Goal: Task Accomplishment & Management: Manage account settings

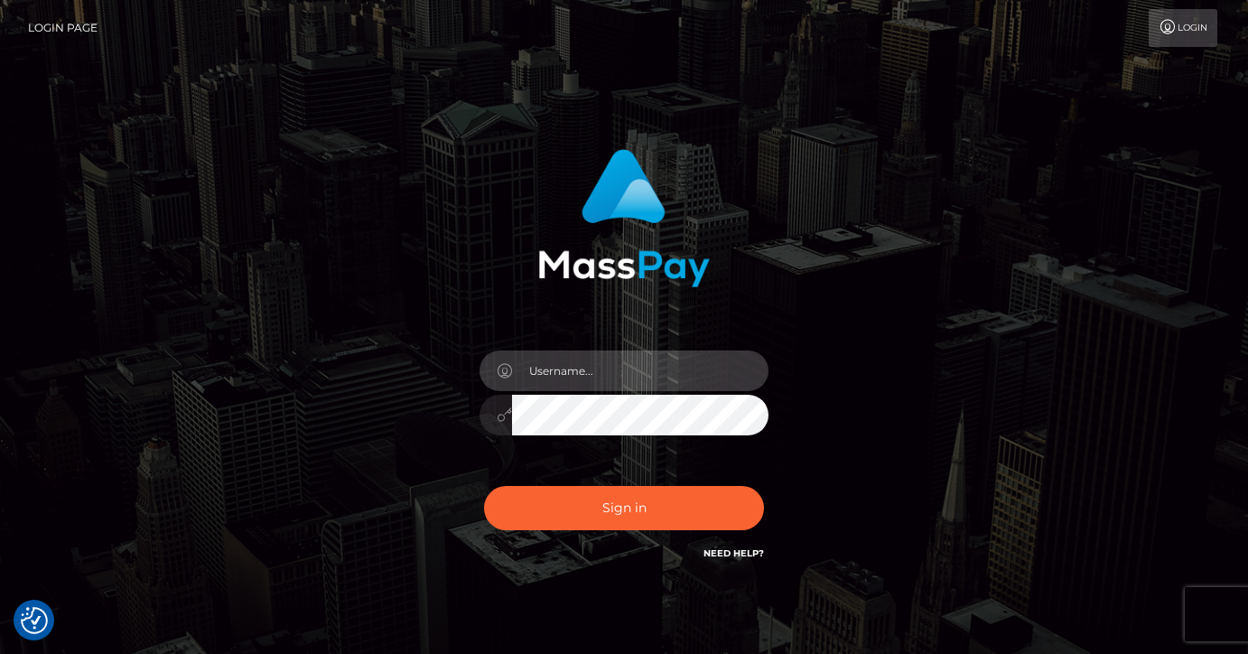
click at [601, 370] on input "text" at bounding box center [640, 370] width 257 height 41
type input "nikolettanasiouli@gmail.com"
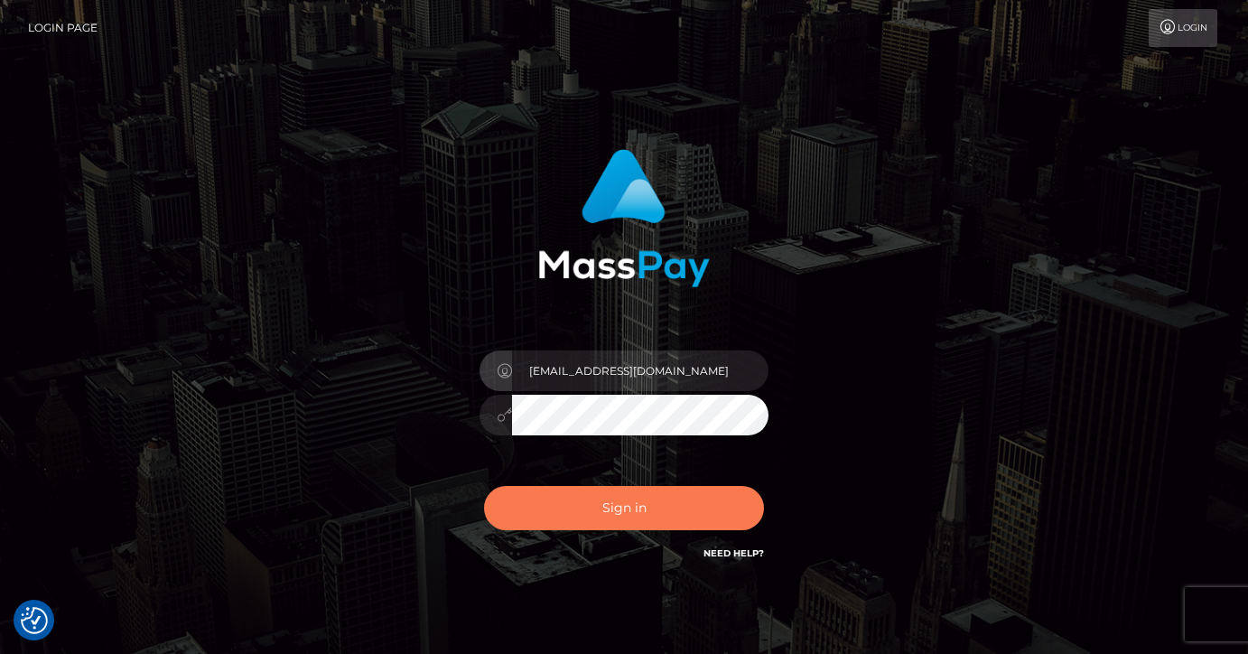
click at [640, 502] on button "Sign in" at bounding box center [624, 508] width 280 height 44
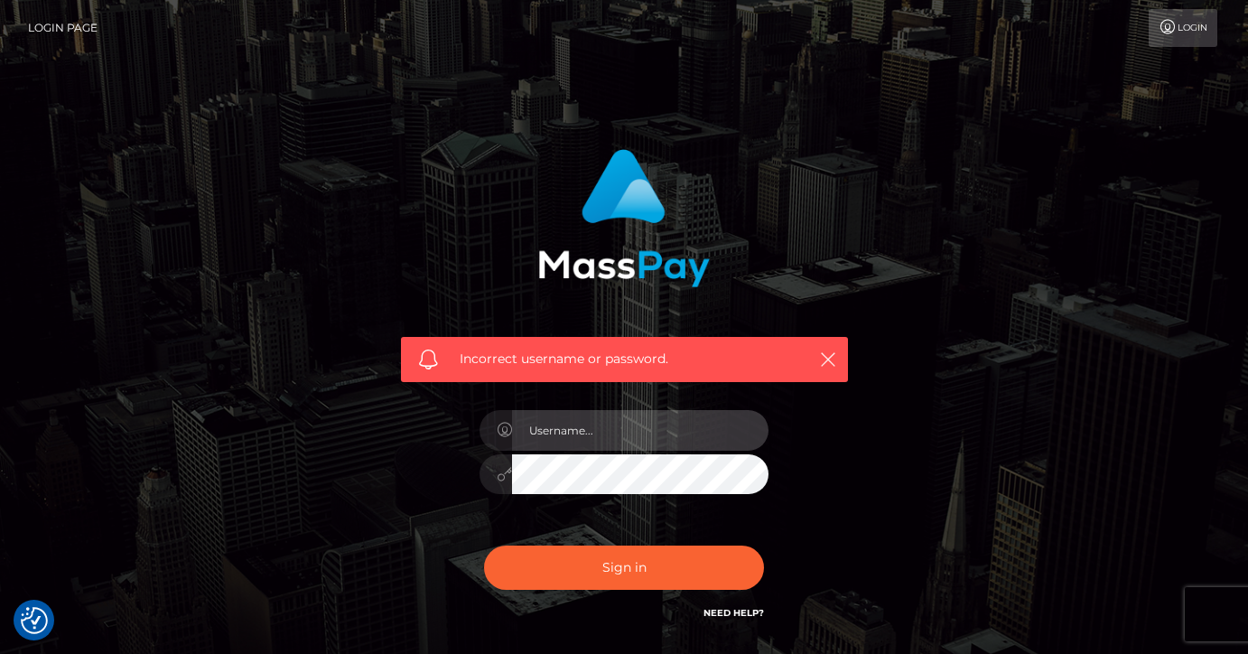
click at [621, 445] on input "text" at bounding box center [640, 430] width 257 height 41
type input "[EMAIL_ADDRESS][DOMAIN_NAME]"
click at [411, 484] on div "Incorrect username or password. nikolettanasiouli@gmail.com" at bounding box center [625, 385] width 474 height 501
click at [484, 546] on button "Sign in" at bounding box center [624, 568] width 280 height 44
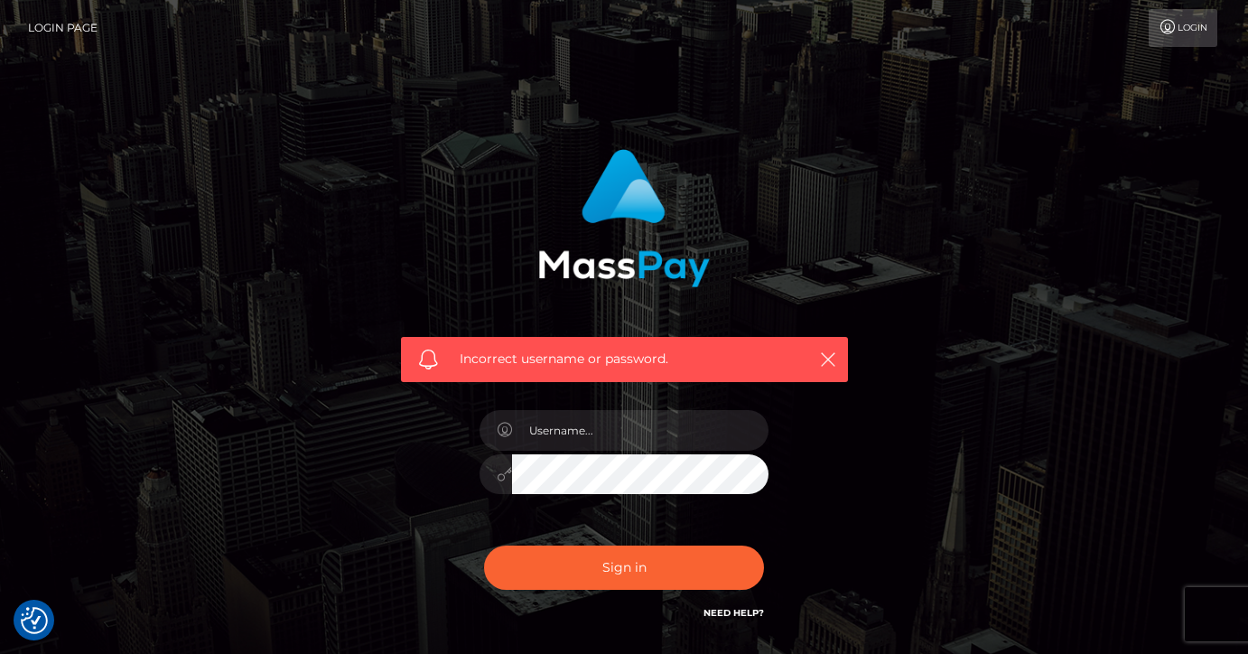
click at [78, 12] on link "Login Page" at bounding box center [63, 28] width 70 height 38
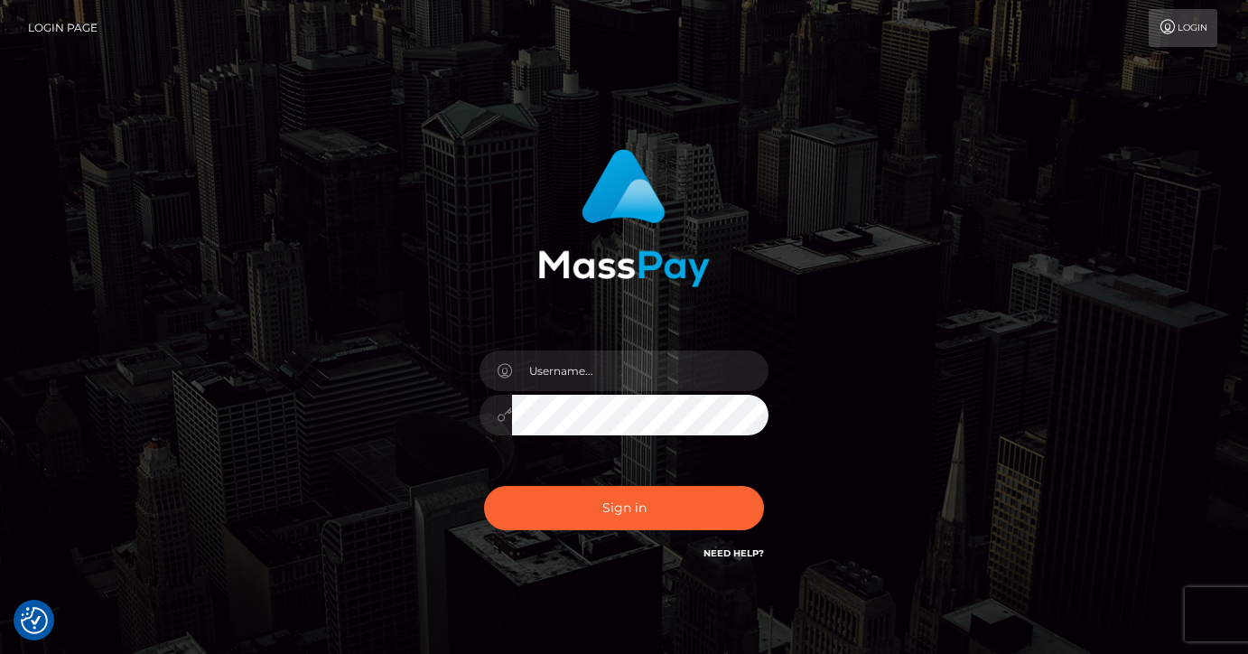
checkbox input "true"
click at [547, 368] on input "text" at bounding box center [640, 370] width 257 height 41
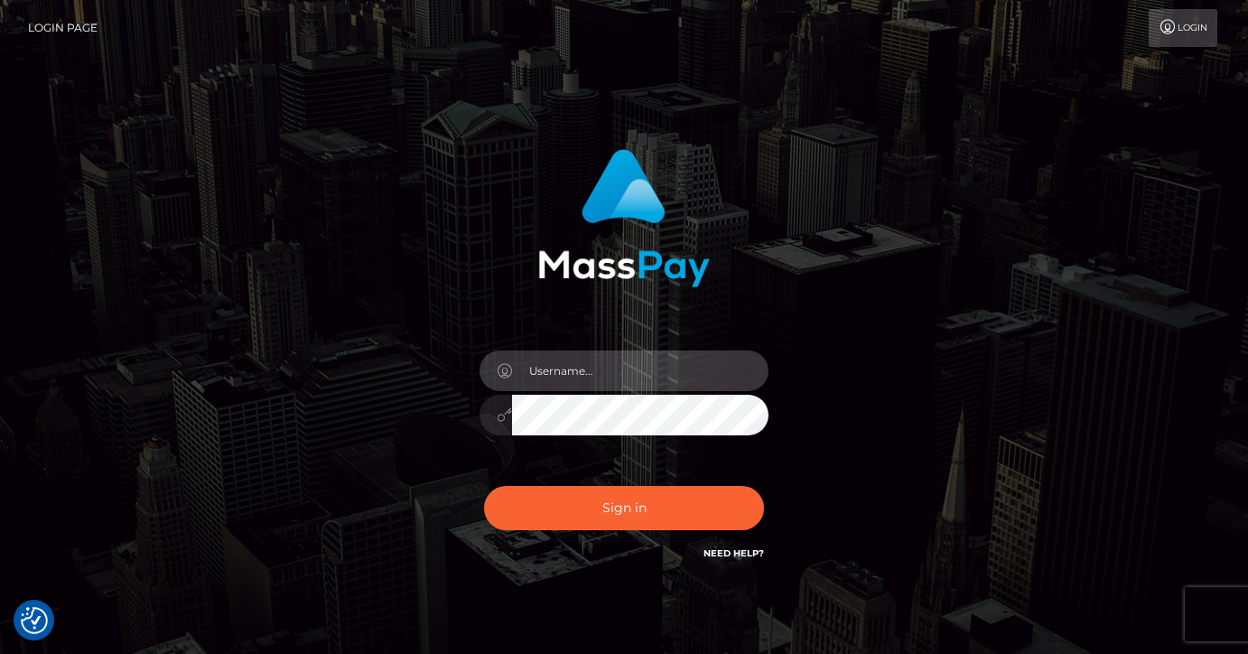
type input "nikolettanasiouli@gmail.com"
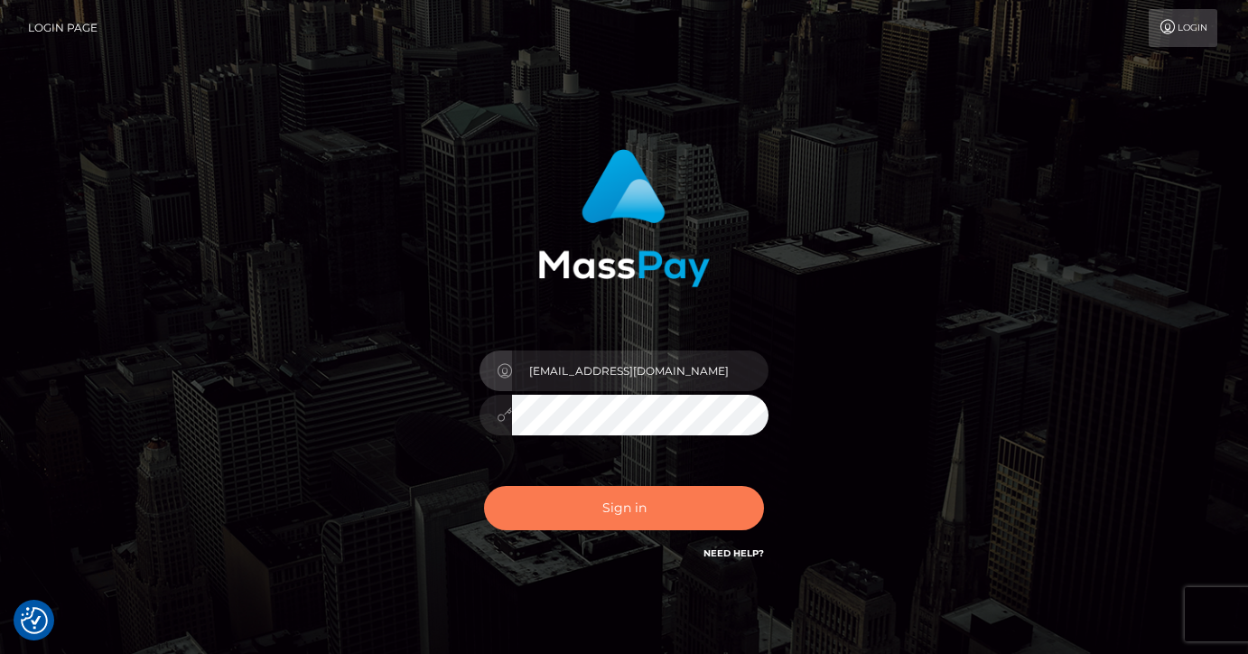
click at [656, 506] on button "Sign in" at bounding box center [624, 508] width 280 height 44
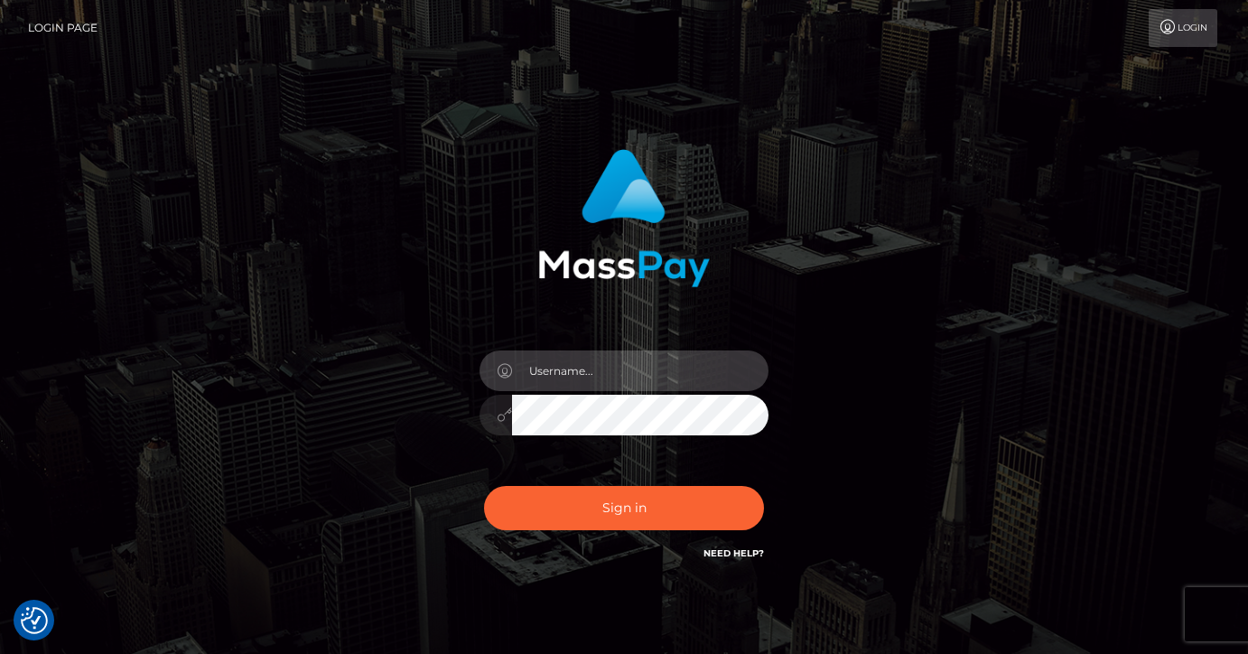
click at [551, 388] on input "text" at bounding box center [640, 370] width 257 height 41
type input "nikolettanasiouli@gmail.com"
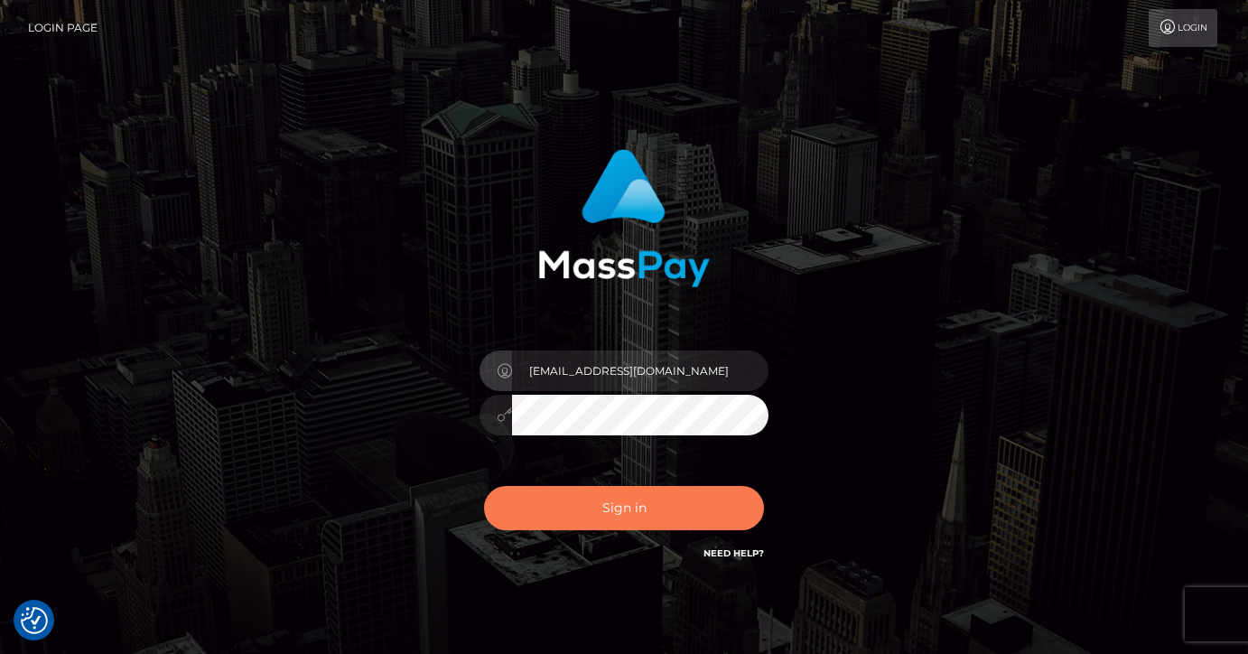
click at [691, 516] on button "Sign in" at bounding box center [624, 508] width 280 height 44
